Goal: Check status: Check status

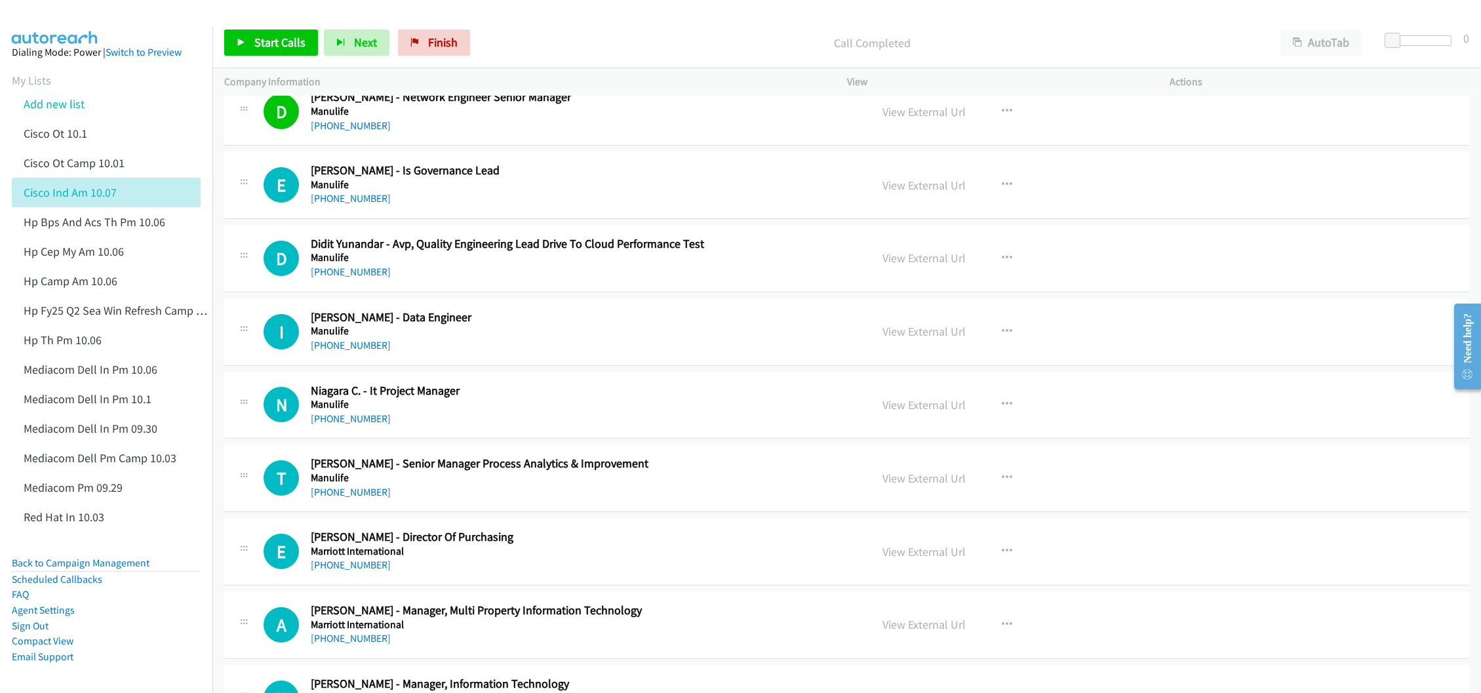
scroll to position [7180, 0]
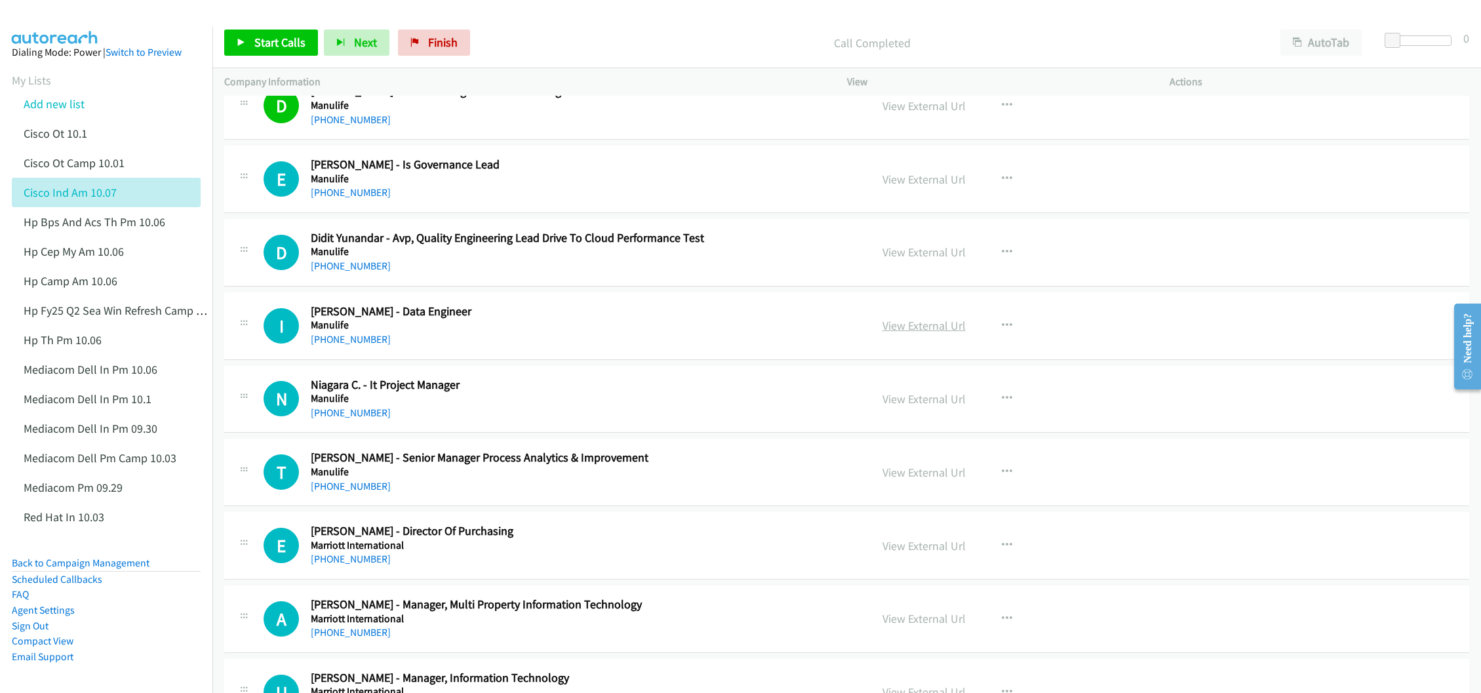
click at [915, 333] on link "View External Url" at bounding box center [924, 325] width 83 height 15
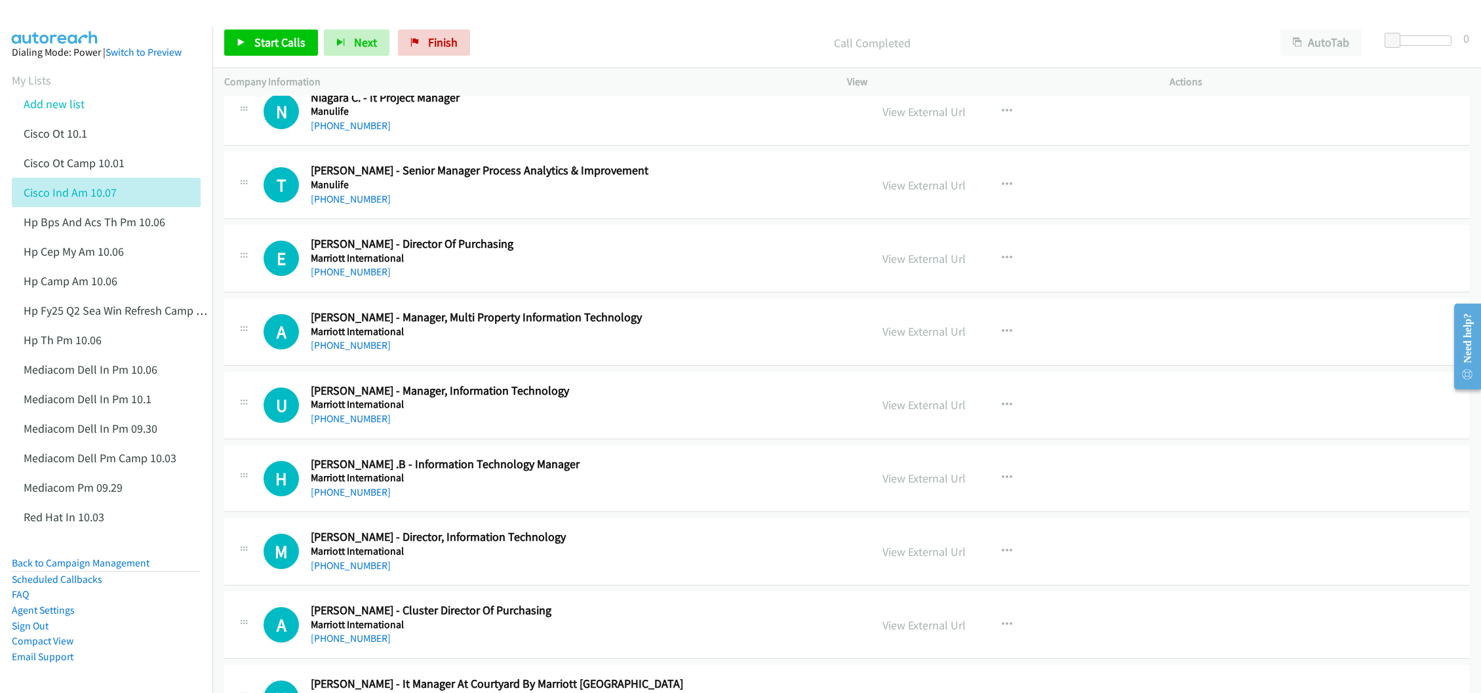
scroll to position [7475, 0]
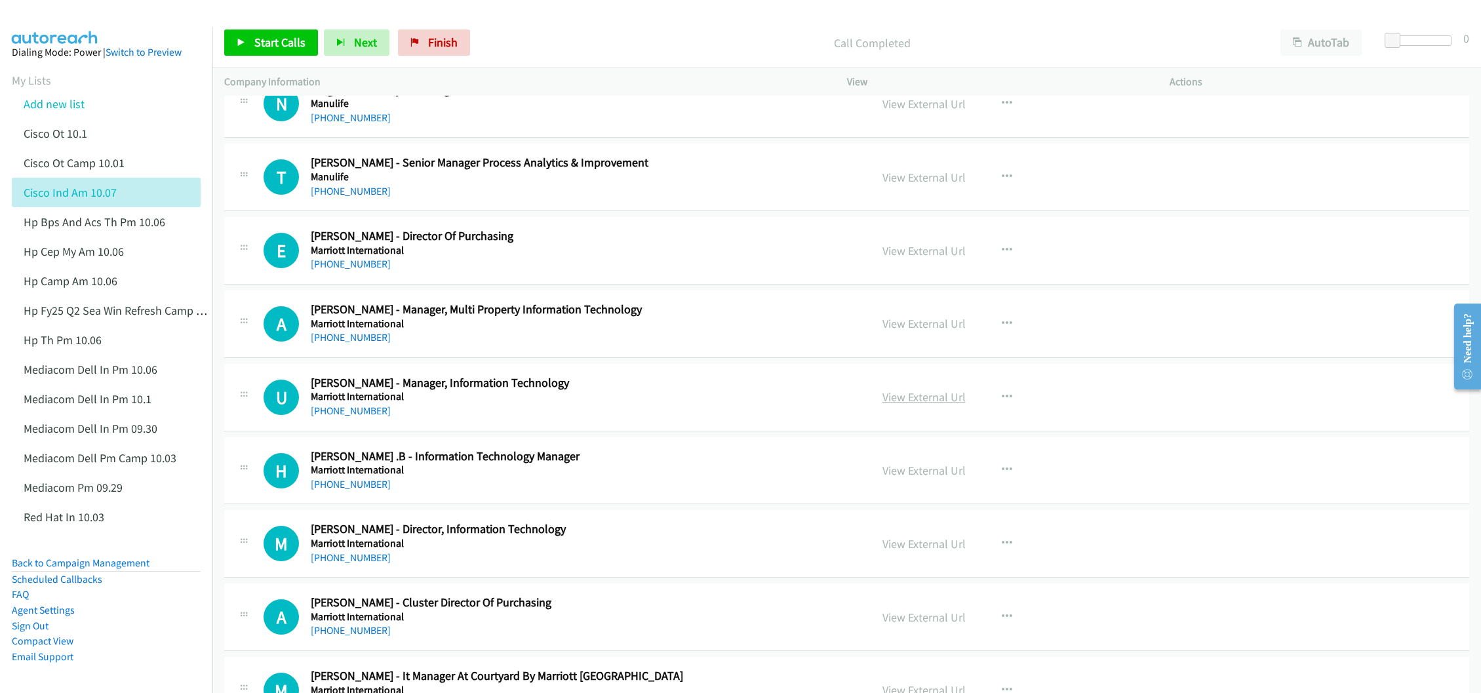
click at [915, 405] on link "View External Url" at bounding box center [924, 397] width 83 height 15
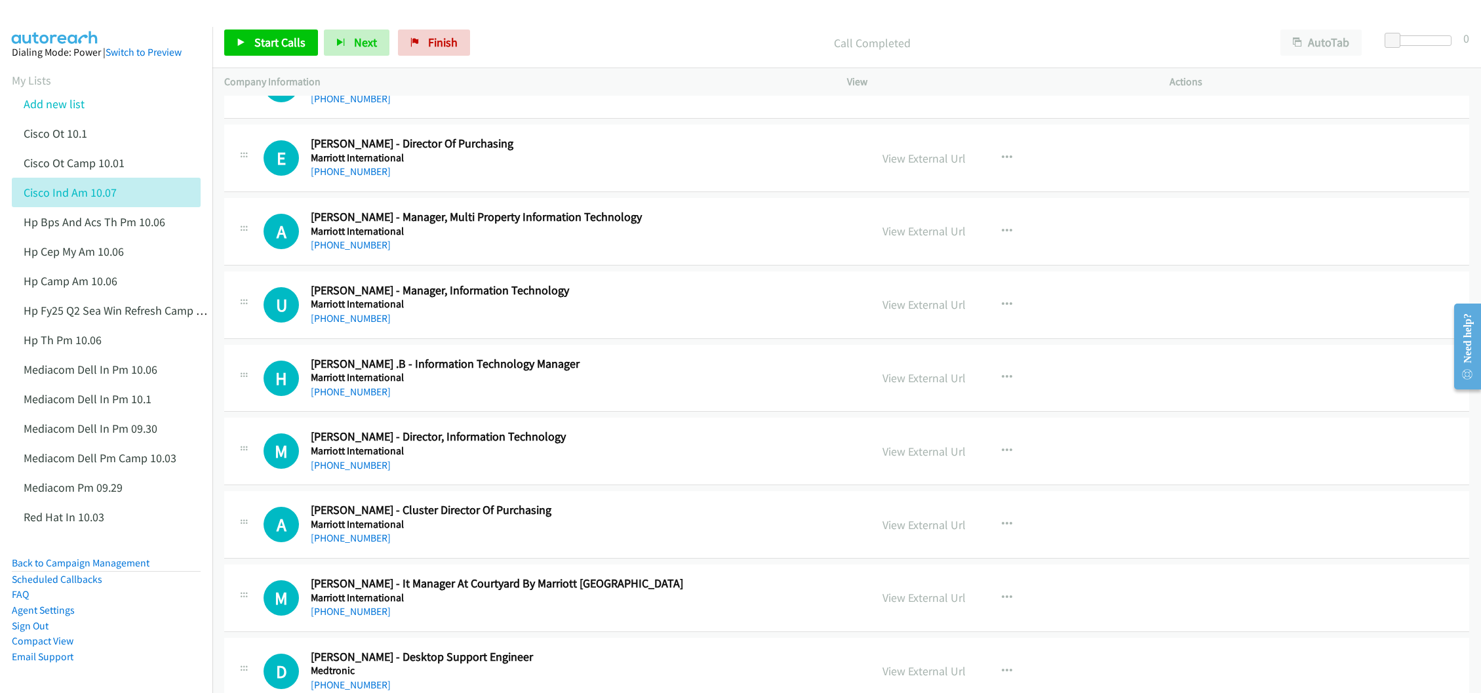
scroll to position [7574, 0]
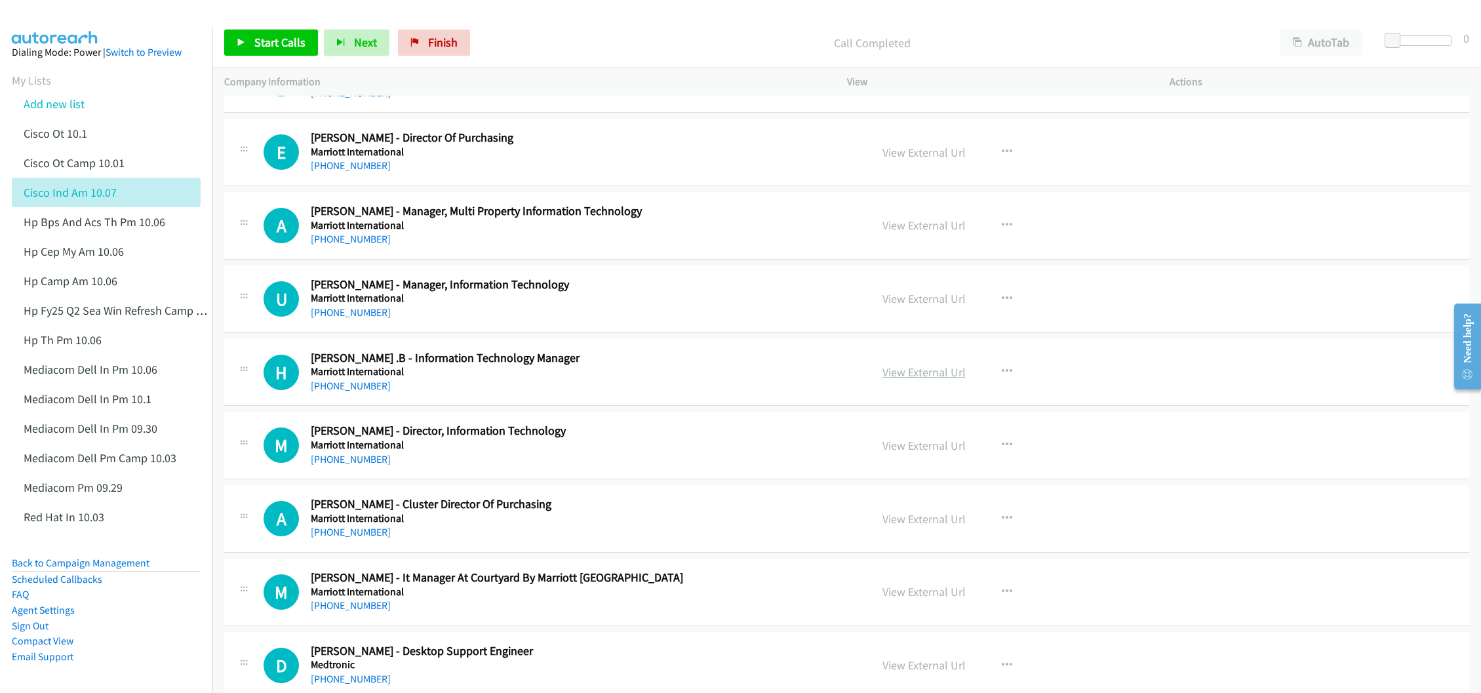
click at [894, 380] on link "View External Url" at bounding box center [924, 372] width 83 height 15
click at [893, 453] on link "View External Url" at bounding box center [924, 445] width 83 height 15
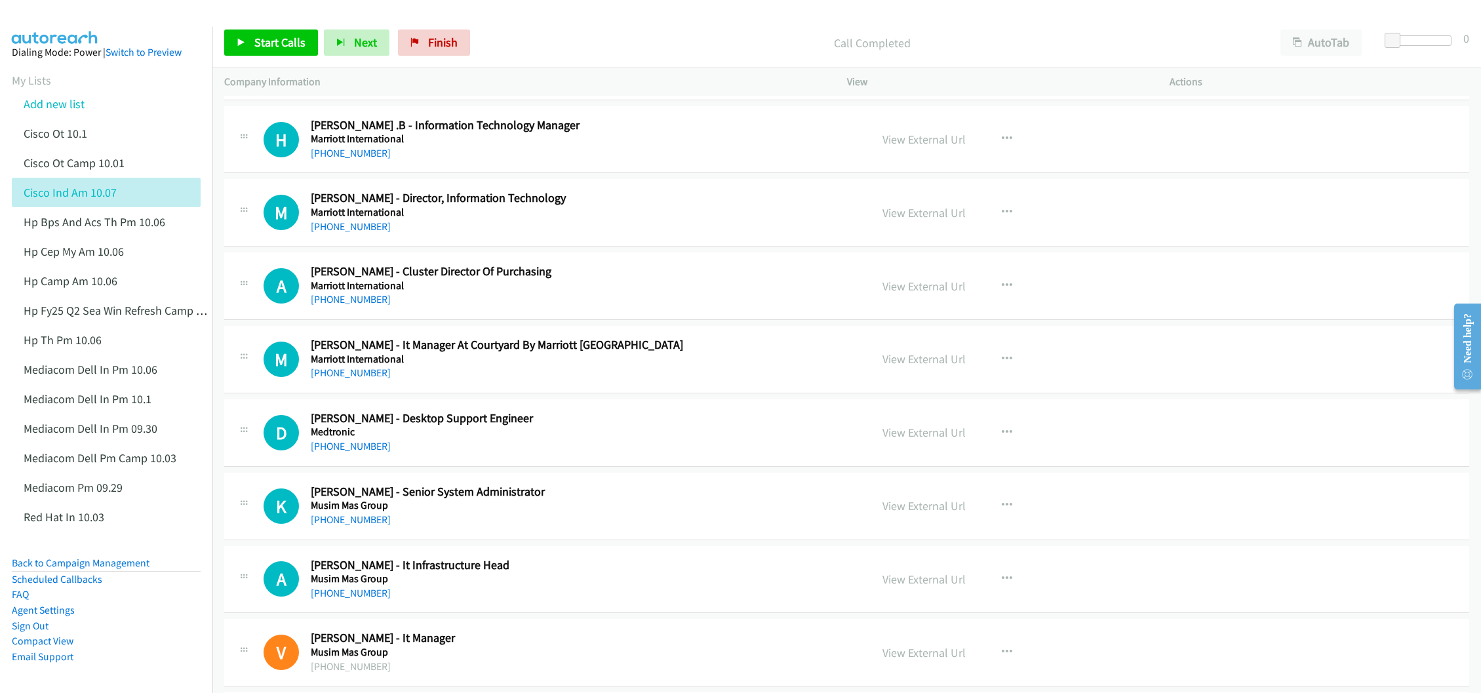
scroll to position [7869, 0]
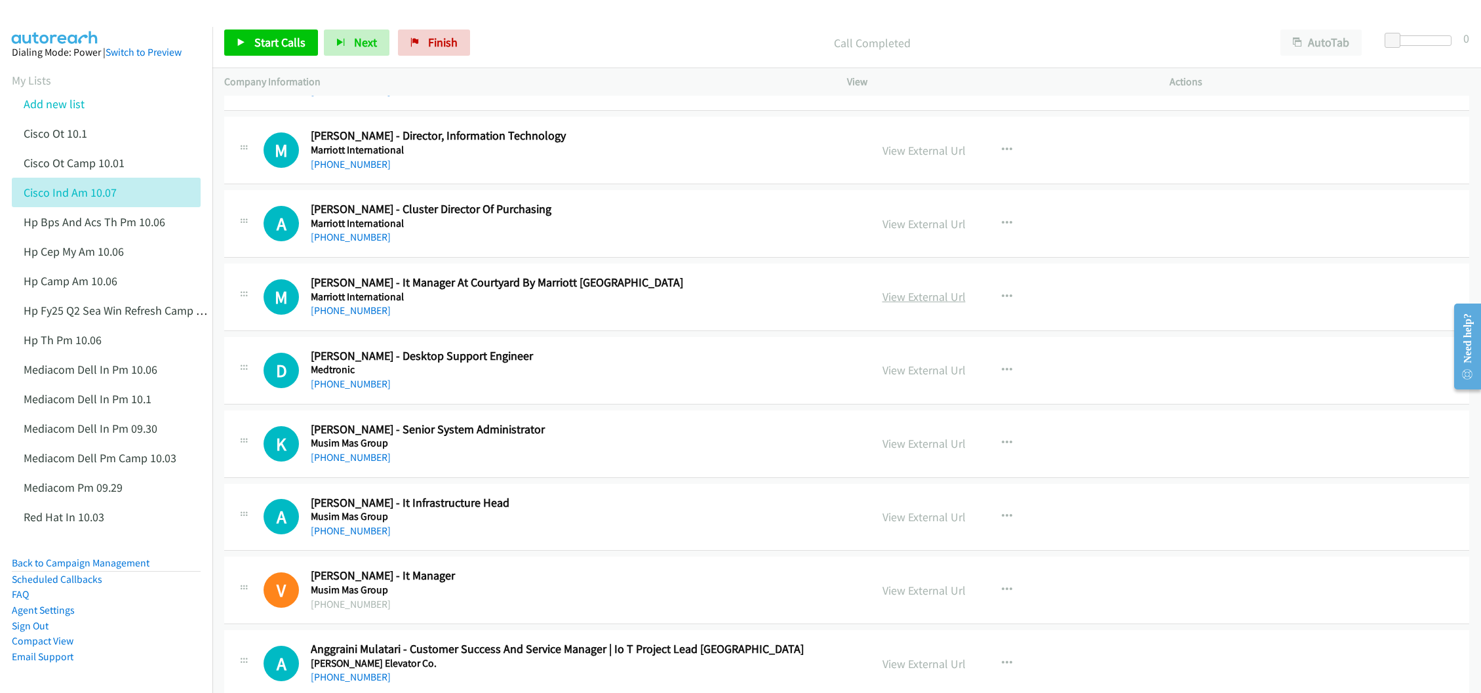
click at [889, 304] on link "View External Url" at bounding box center [924, 296] width 83 height 15
click at [892, 378] on link "View External Url" at bounding box center [924, 370] width 83 height 15
click at [892, 451] on link "View External Url" at bounding box center [924, 443] width 83 height 15
click at [883, 525] on link "View External Url" at bounding box center [924, 517] width 83 height 15
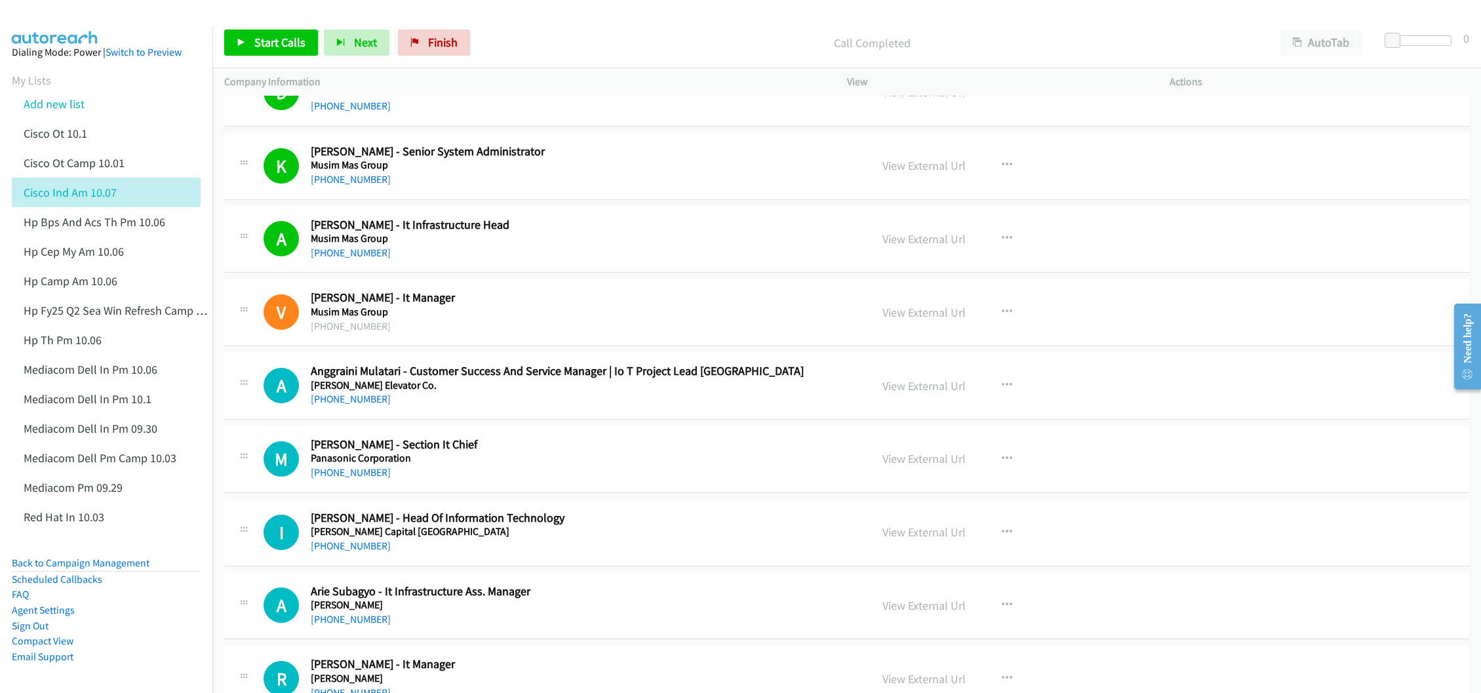
scroll to position [8262, 0]
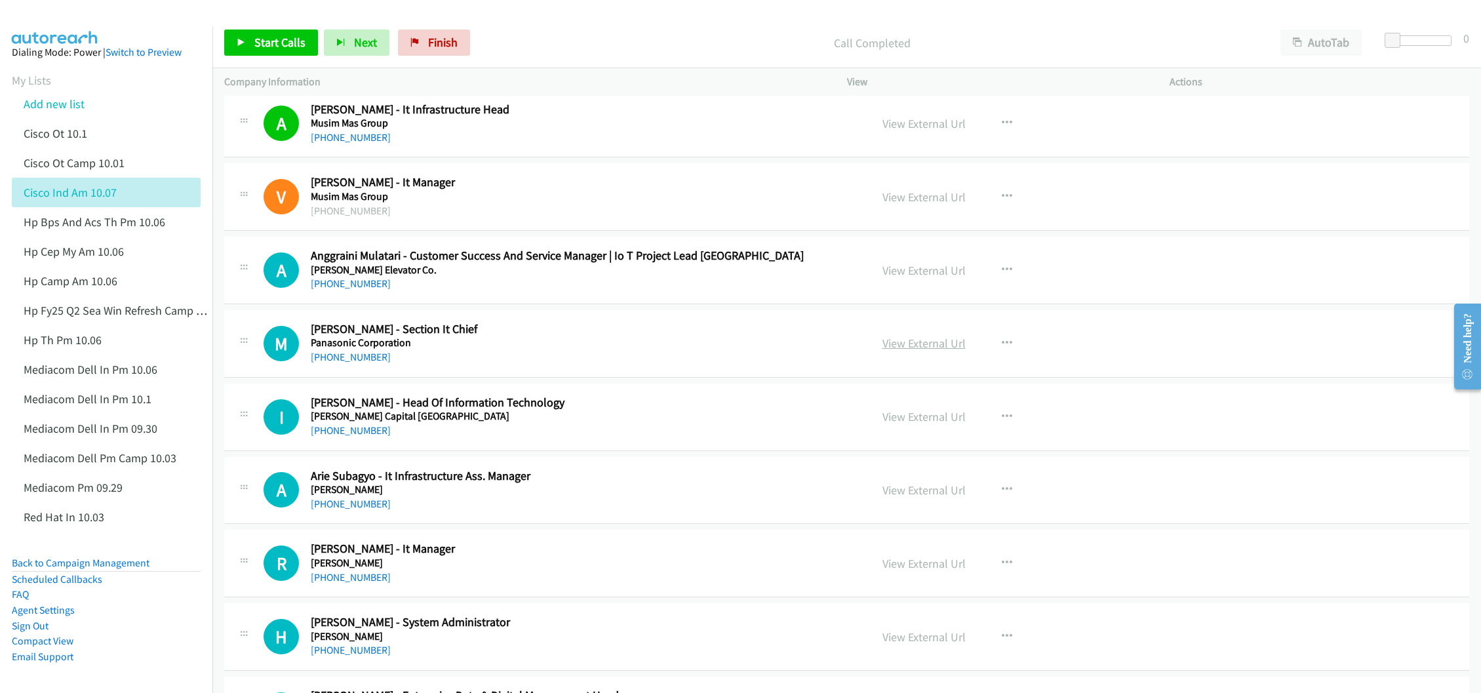
click at [891, 351] on link "View External Url" at bounding box center [924, 343] width 83 height 15
click at [894, 424] on link "View External Url" at bounding box center [924, 416] width 83 height 15
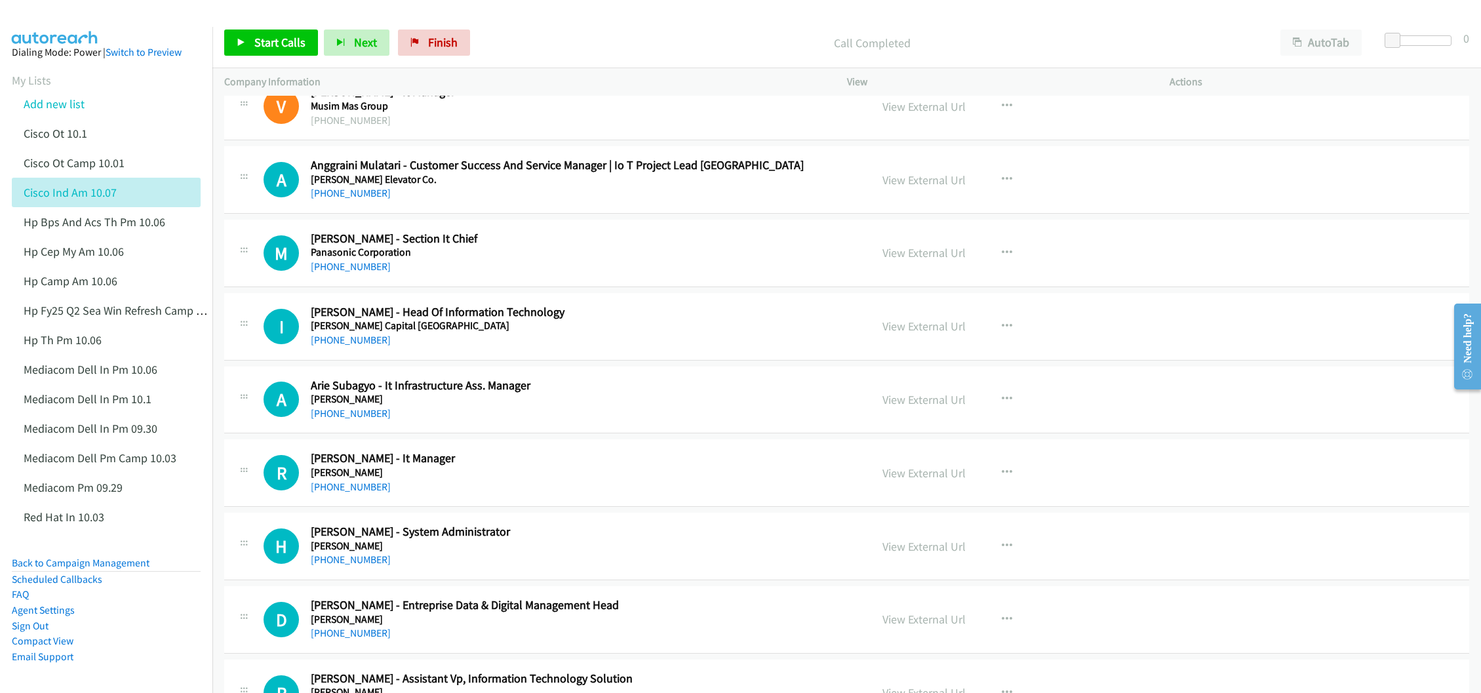
scroll to position [8361, 0]
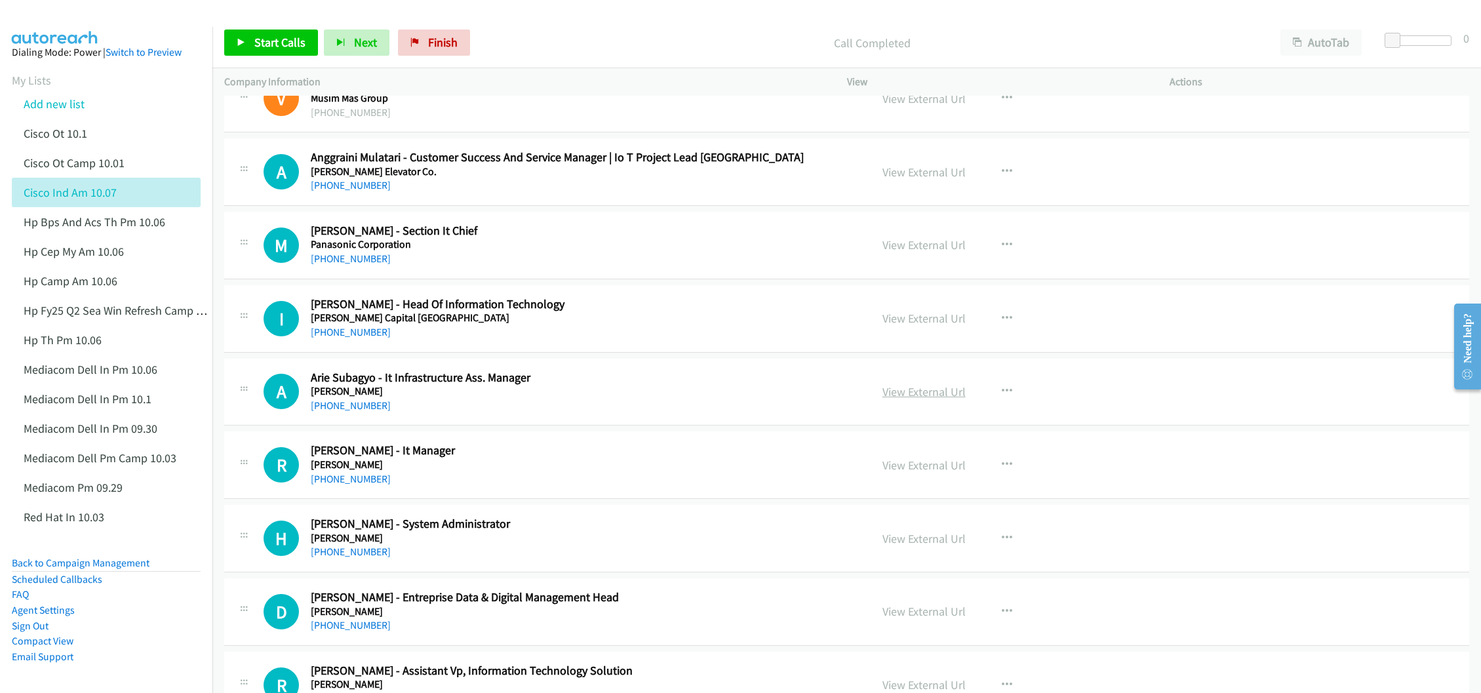
click at [887, 399] on link "View External Url" at bounding box center [924, 391] width 83 height 15
click at [887, 473] on link "View External Url" at bounding box center [924, 465] width 83 height 15
click at [896, 546] on link "View External Url" at bounding box center [924, 538] width 83 height 15
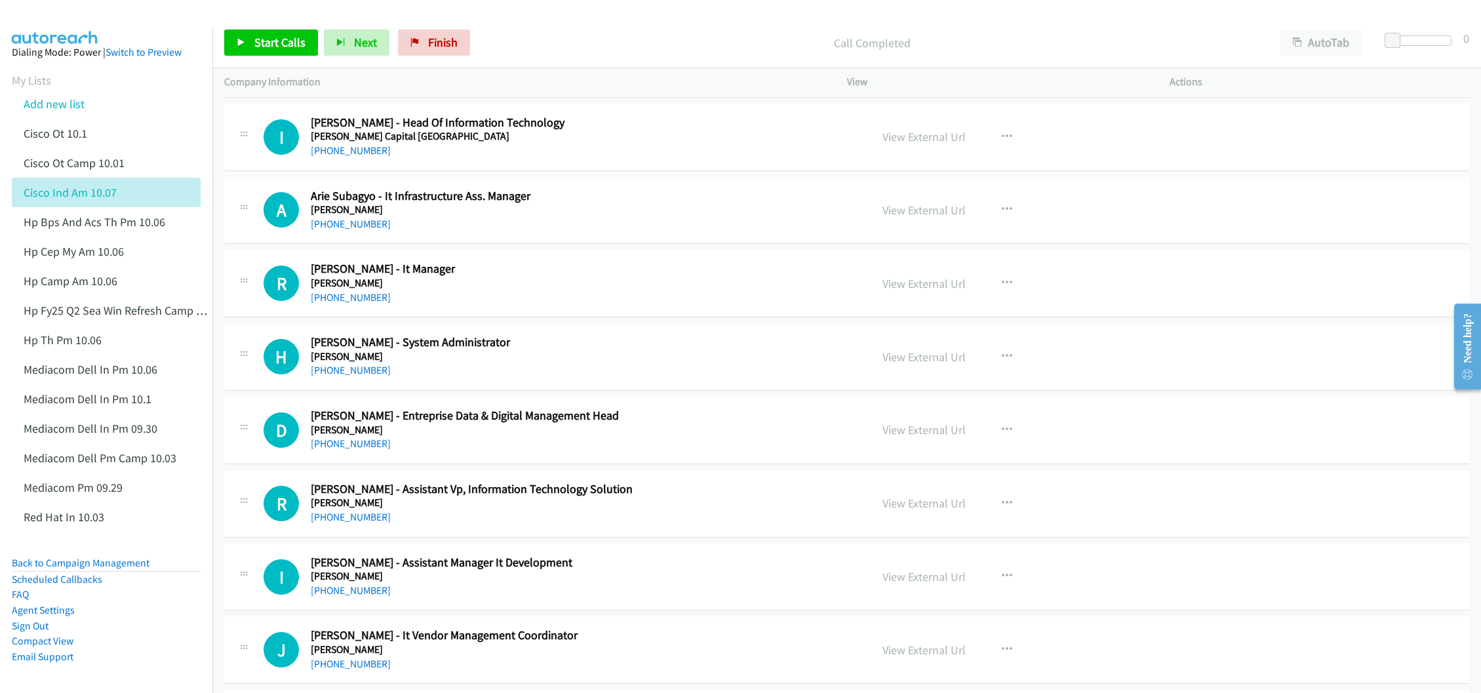
scroll to position [8557, 0]
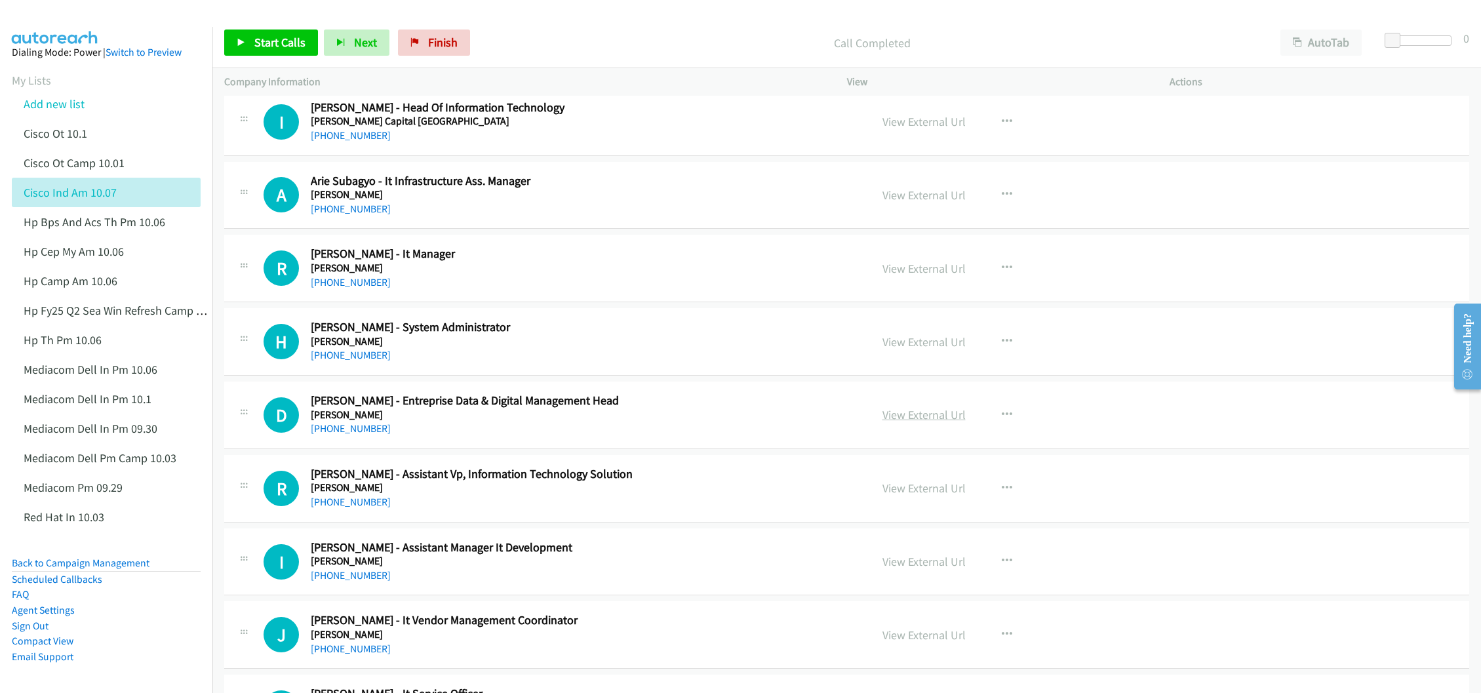
click at [883, 422] on link "View External Url" at bounding box center [924, 414] width 83 height 15
click at [892, 496] on link "View External Url" at bounding box center [924, 488] width 83 height 15
drag, startPoint x: 895, startPoint y: 605, endPoint x: 755, endPoint y: 543, distance: 152.7
click at [896, 569] on link "View External Url" at bounding box center [924, 561] width 83 height 15
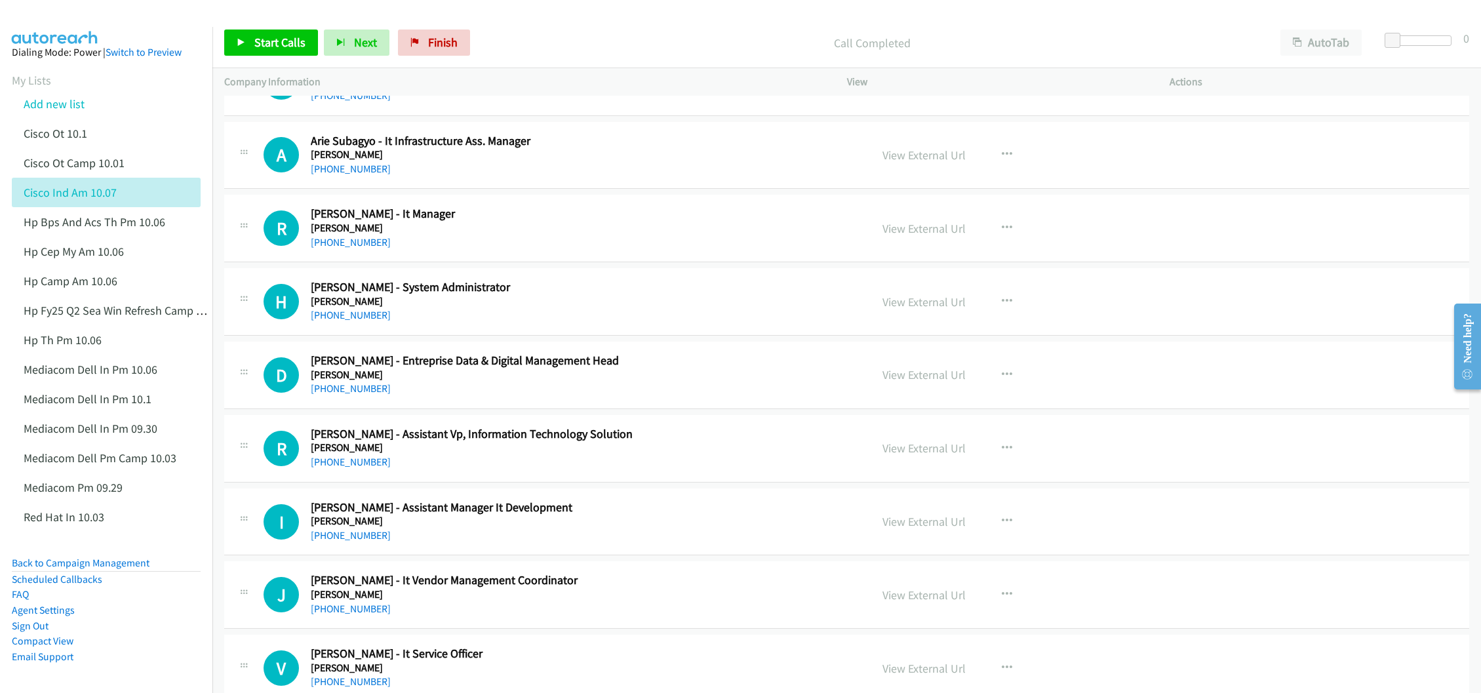
scroll to position [8656, 0]
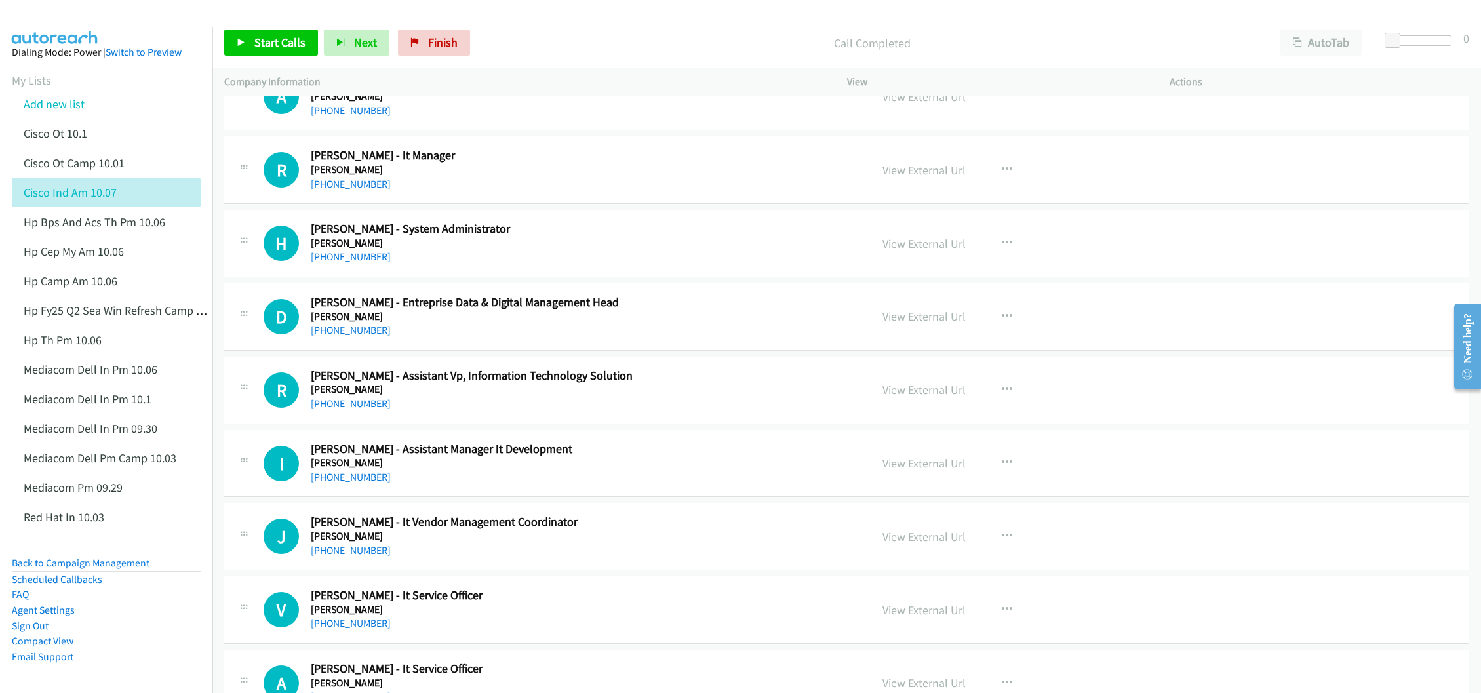
click at [902, 544] on link "View External Url" at bounding box center [924, 536] width 83 height 15
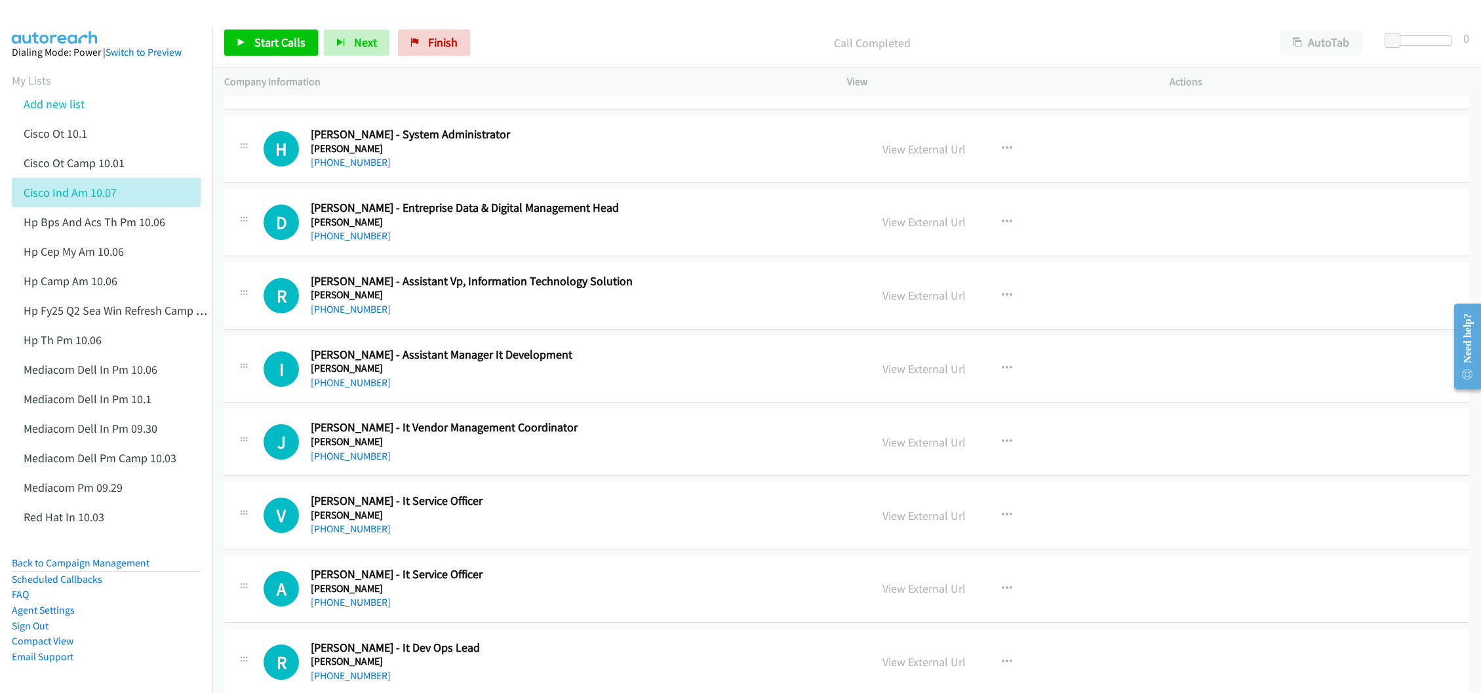
scroll to position [8754, 0]
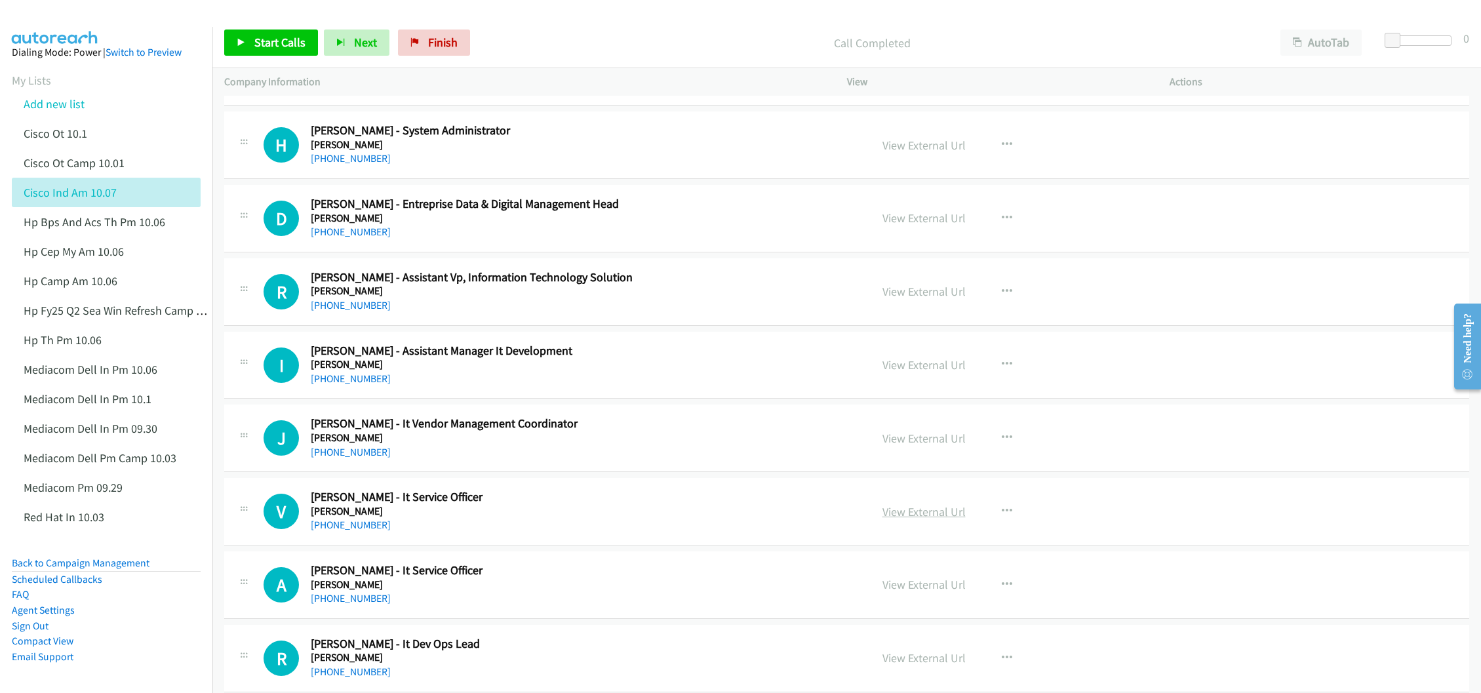
click at [899, 519] on link "View External Url" at bounding box center [924, 511] width 83 height 15
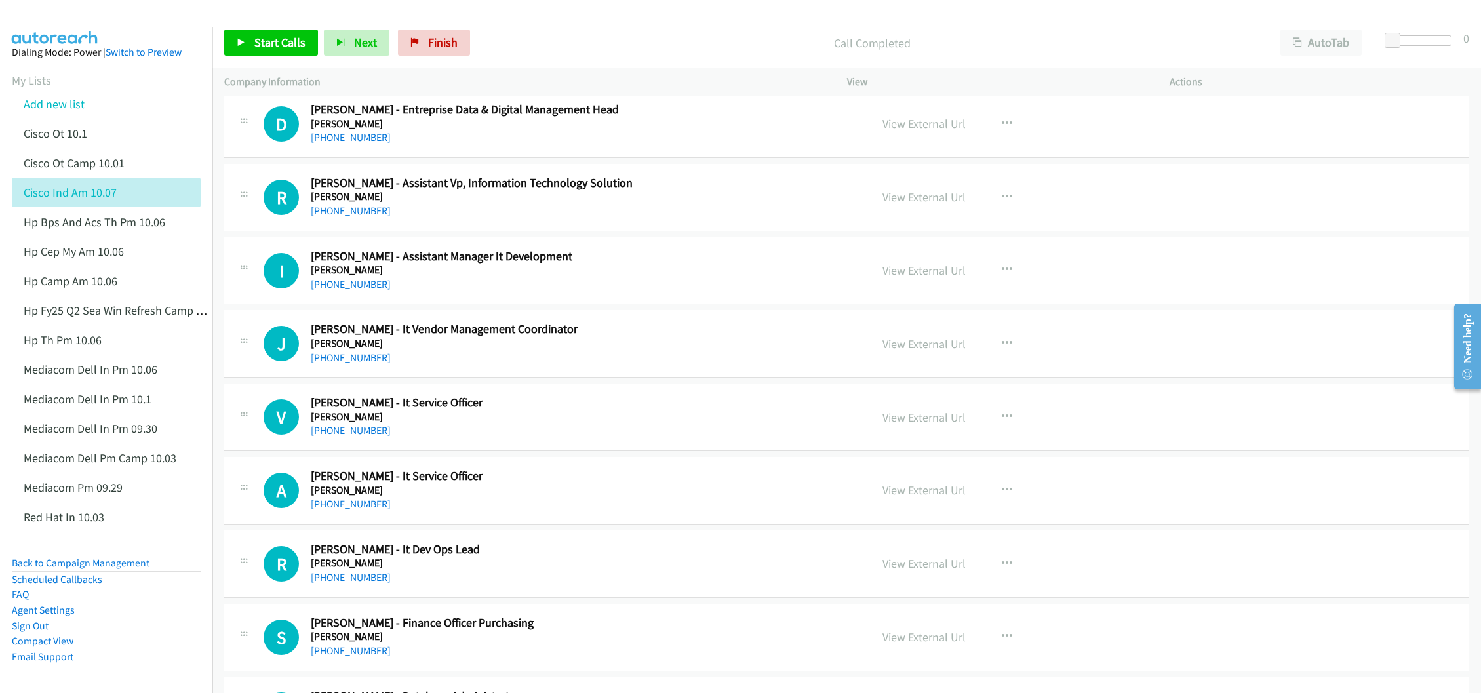
scroll to position [8852, 0]
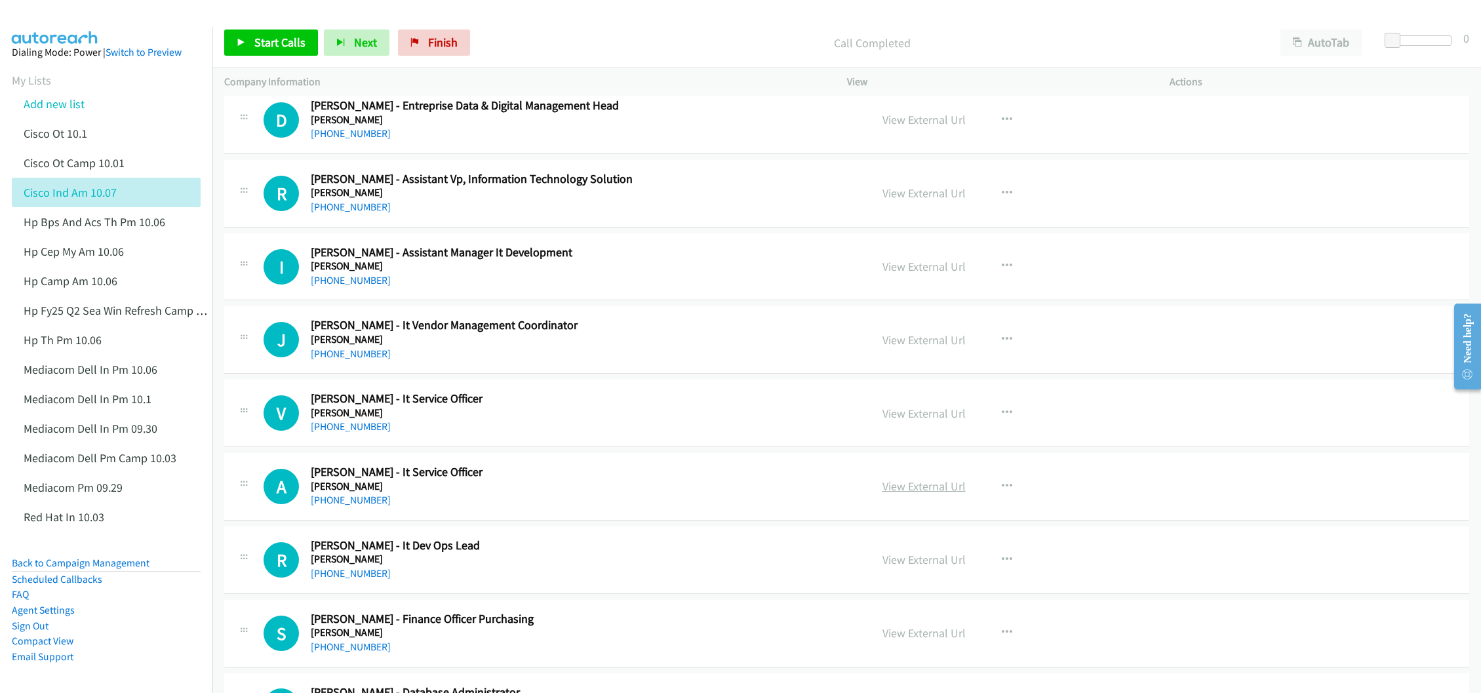
click at [908, 494] on link "View External Url" at bounding box center [924, 486] width 83 height 15
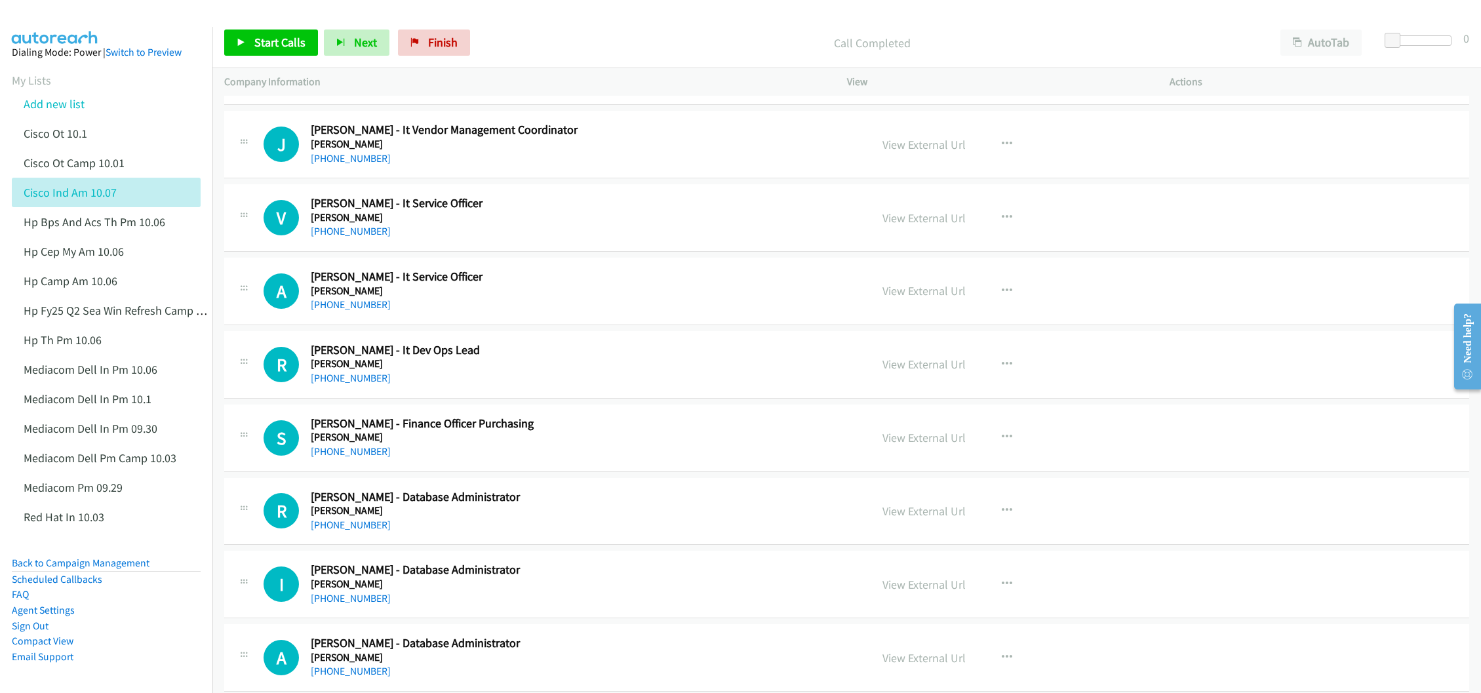
scroll to position [9049, 0]
click at [891, 370] on link "View External Url" at bounding box center [924, 362] width 83 height 15
click at [910, 517] on link "View External Url" at bounding box center [924, 509] width 83 height 15
click at [899, 591] on link "View External Url" at bounding box center [924, 583] width 83 height 15
